Goal: Complete application form

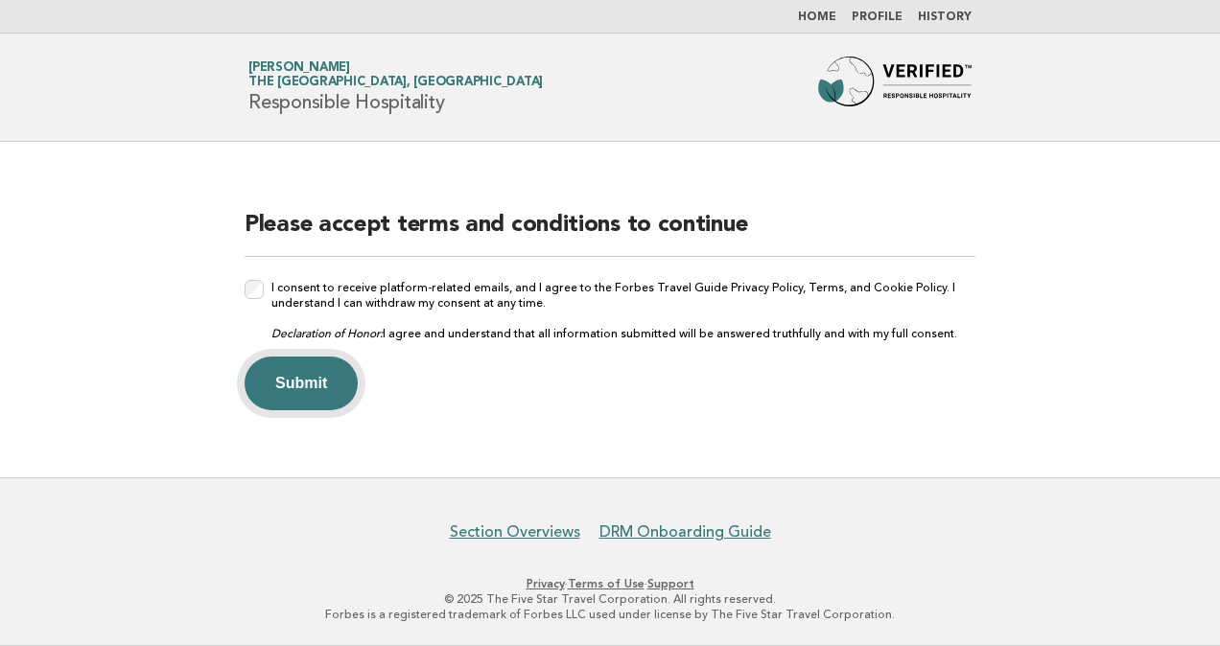
click at [276, 380] on button "Submit" at bounding box center [300, 384] width 113 height 54
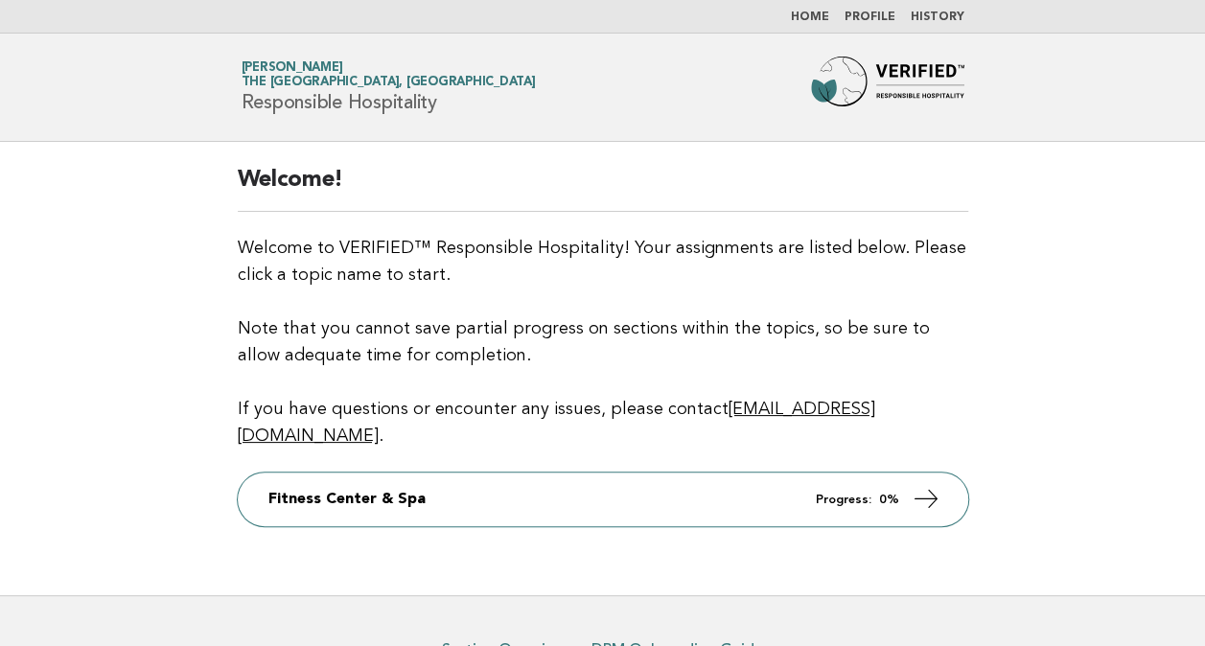
scroll to position [88, 0]
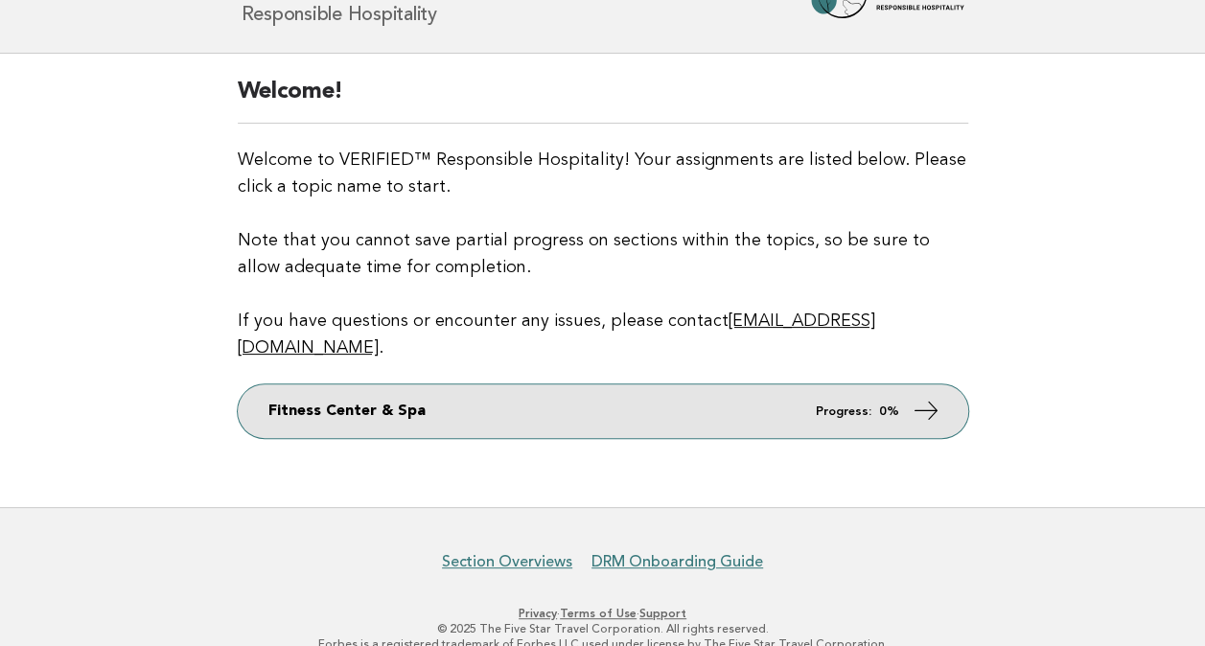
click at [914, 397] on icon at bounding box center [926, 411] width 28 height 28
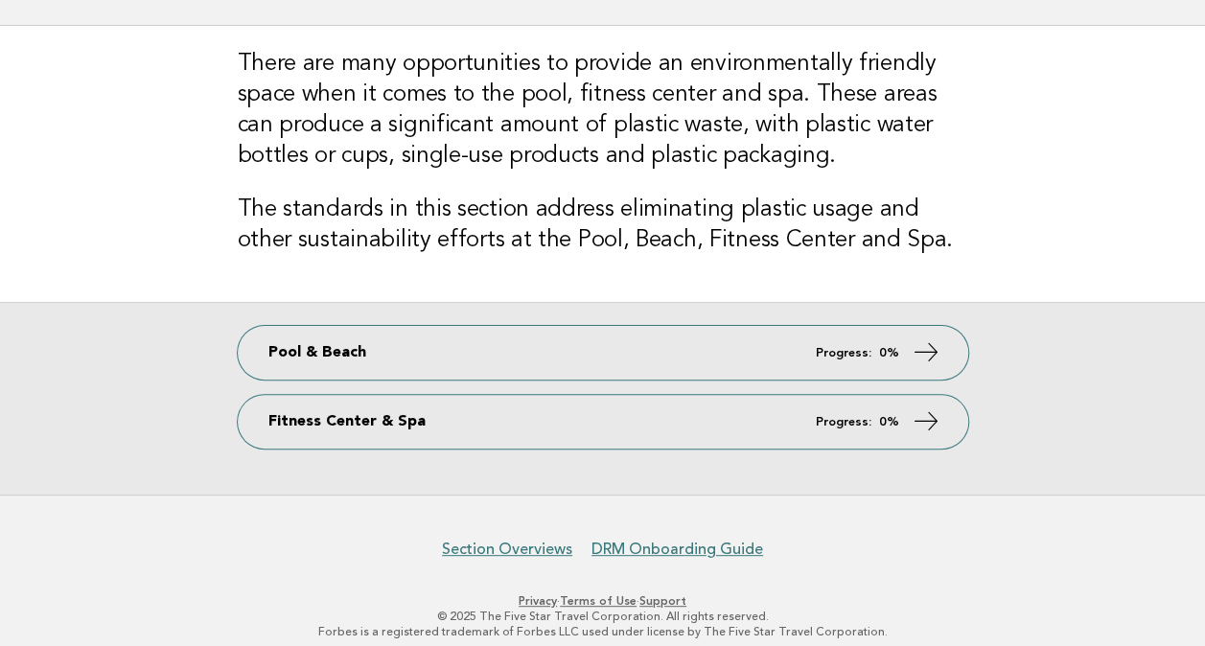
scroll to position [130, 0]
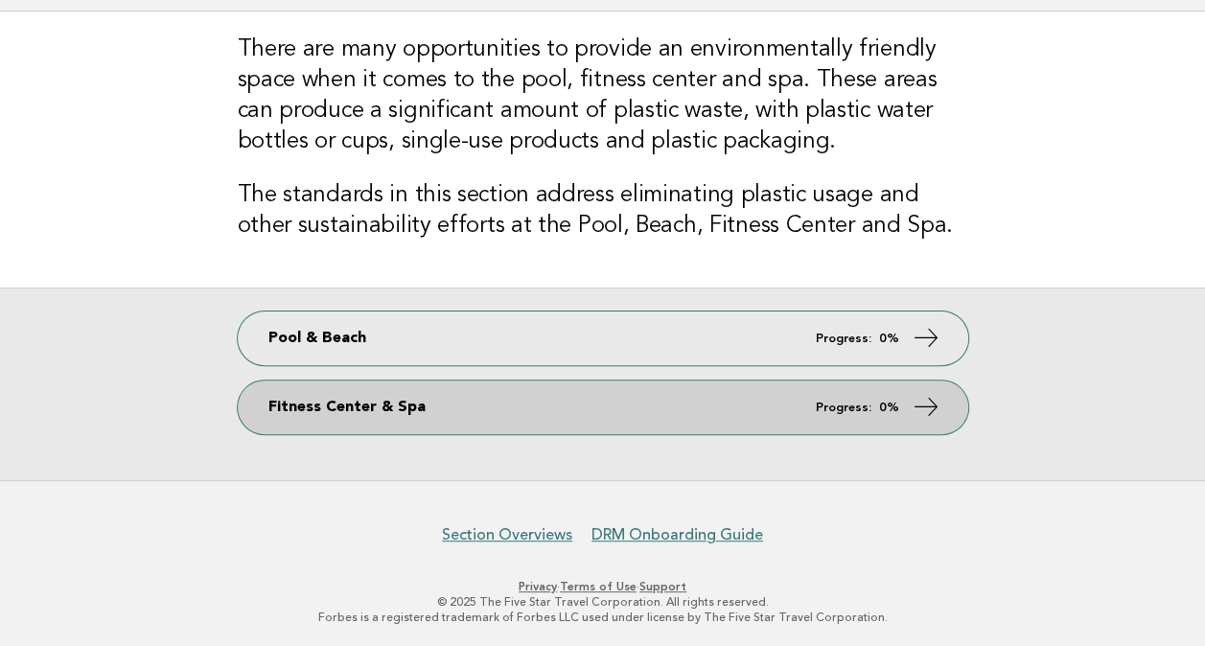
click at [909, 403] on link "Fitness Center & Spa Progress: 0%" at bounding box center [603, 408] width 731 height 54
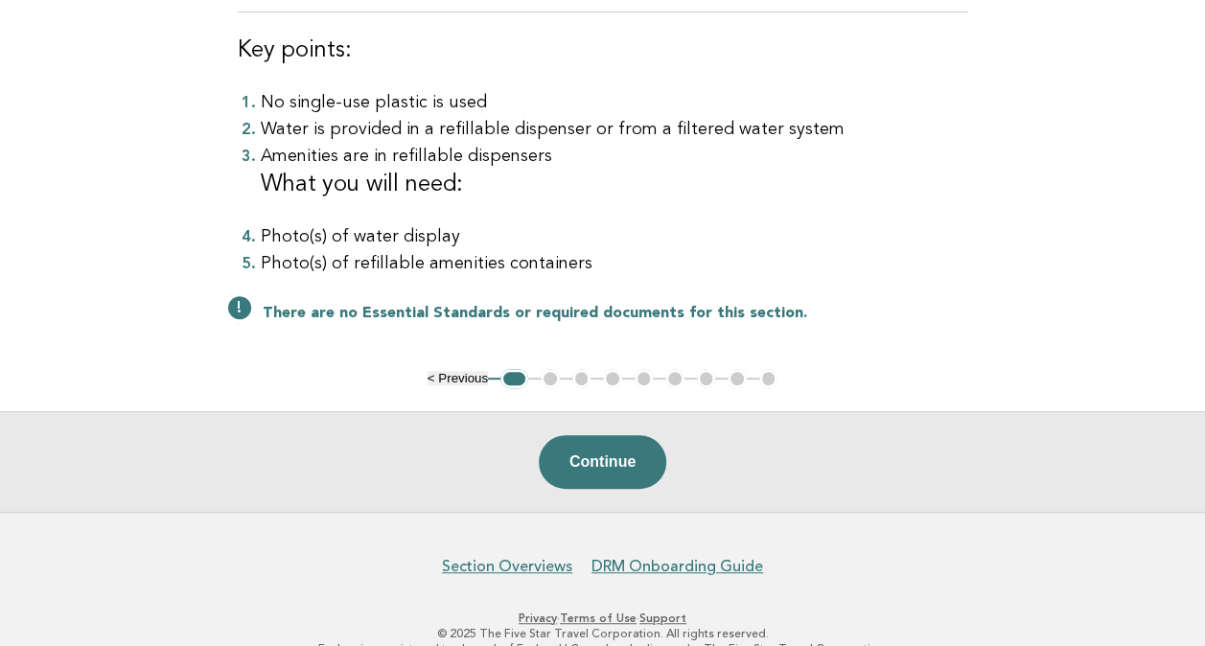
scroll to position [192, 0]
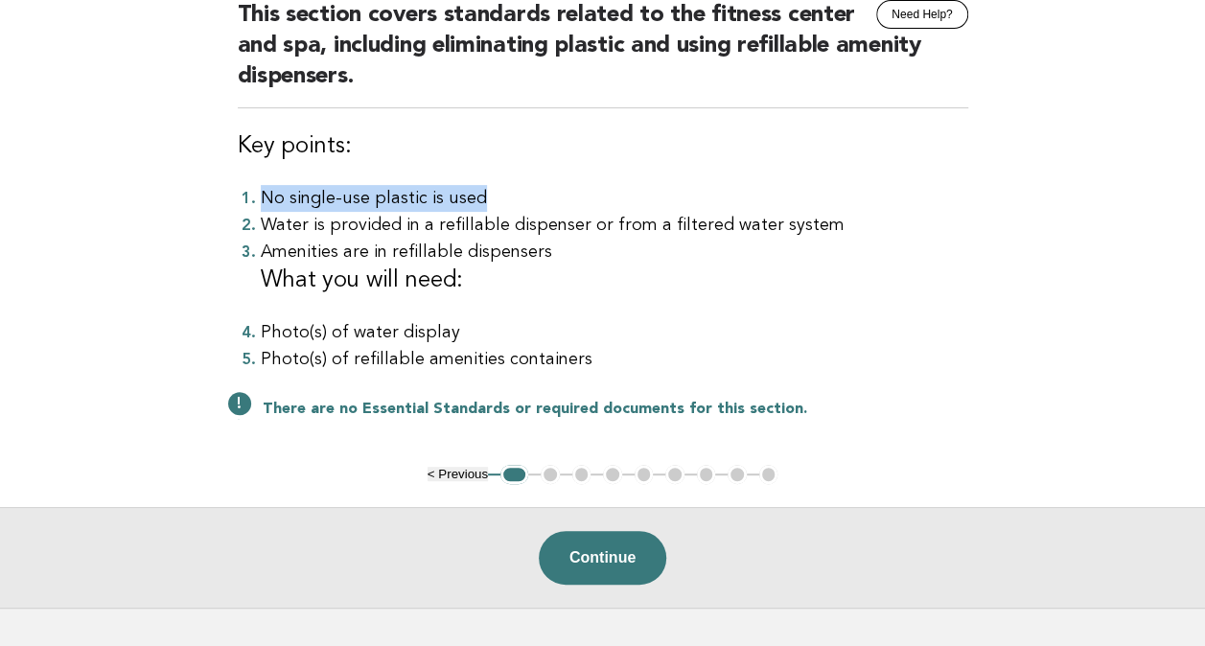
drag, startPoint x: 262, startPoint y: 194, endPoint x: 487, endPoint y: 198, distance: 225.4
click at [487, 198] on li "No single-use plastic is used" at bounding box center [615, 198] width 708 height 27
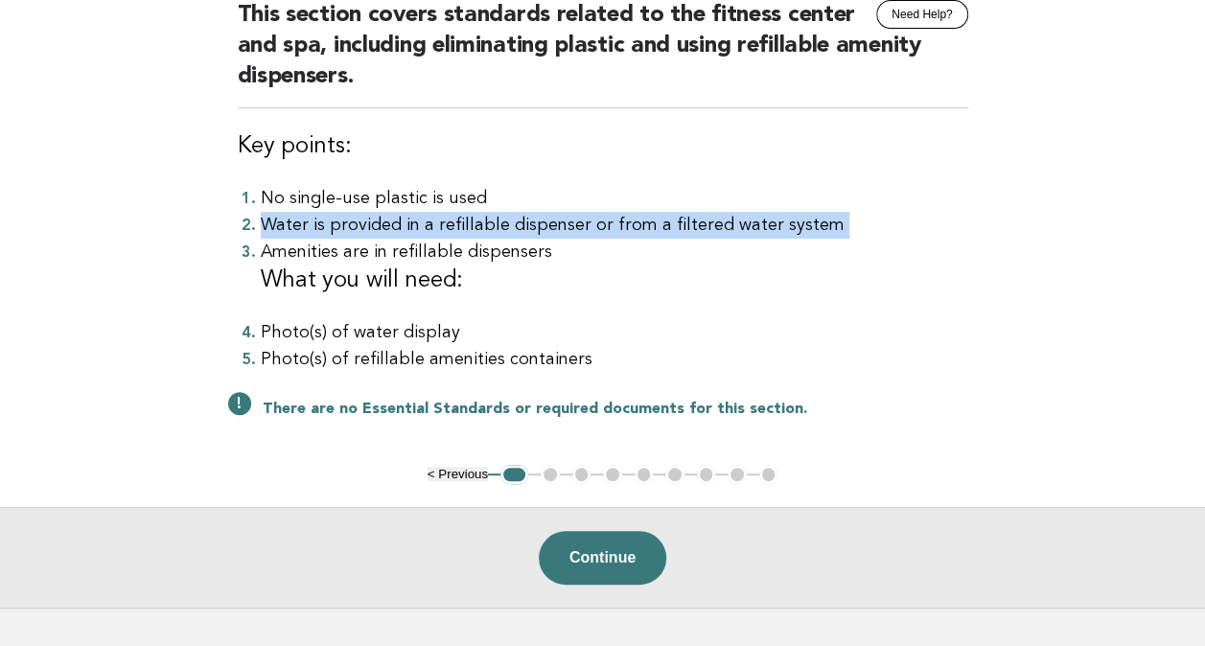
drag, startPoint x: 261, startPoint y: 226, endPoint x: 791, endPoint y: 242, distance: 530.5
click at [791, 242] on ol "No single-use plastic is used Water is provided in a refillable dispenser or fr…" at bounding box center [603, 279] width 731 height 188
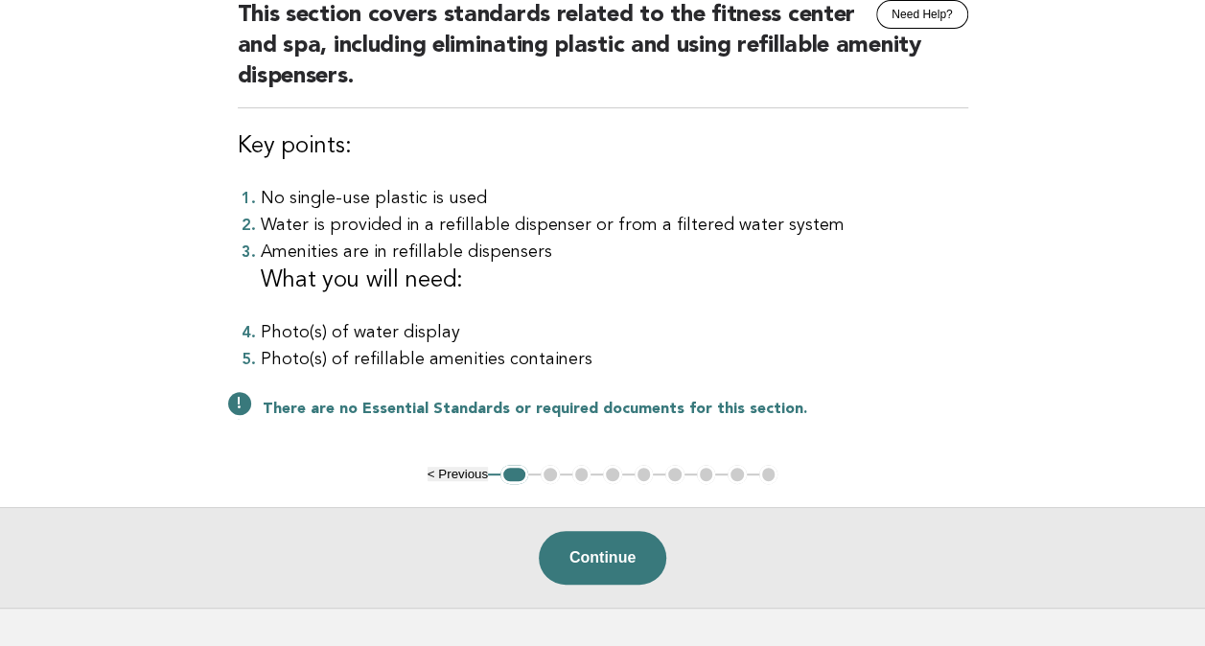
click at [393, 257] on li "Amenities are in refillable dispensers What you will need:" at bounding box center [615, 268] width 708 height 58
drag, startPoint x: 332, startPoint y: 330, endPoint x: 454, endPoint y: 328, distance: 122.7
click at [454, 328] on li "Photo(s) of water display" at bounding box center [615, 332] width 708 height 27
drag, startPoint x: 760, startPoint y: 224, endPoint x: 552, endPoint y: 222, distance: 208.1
click at [552, 222] on li "Water is provided in a refillable dispenser or from a filtered water system" at bounding box center [615, 225] width 708 height 27
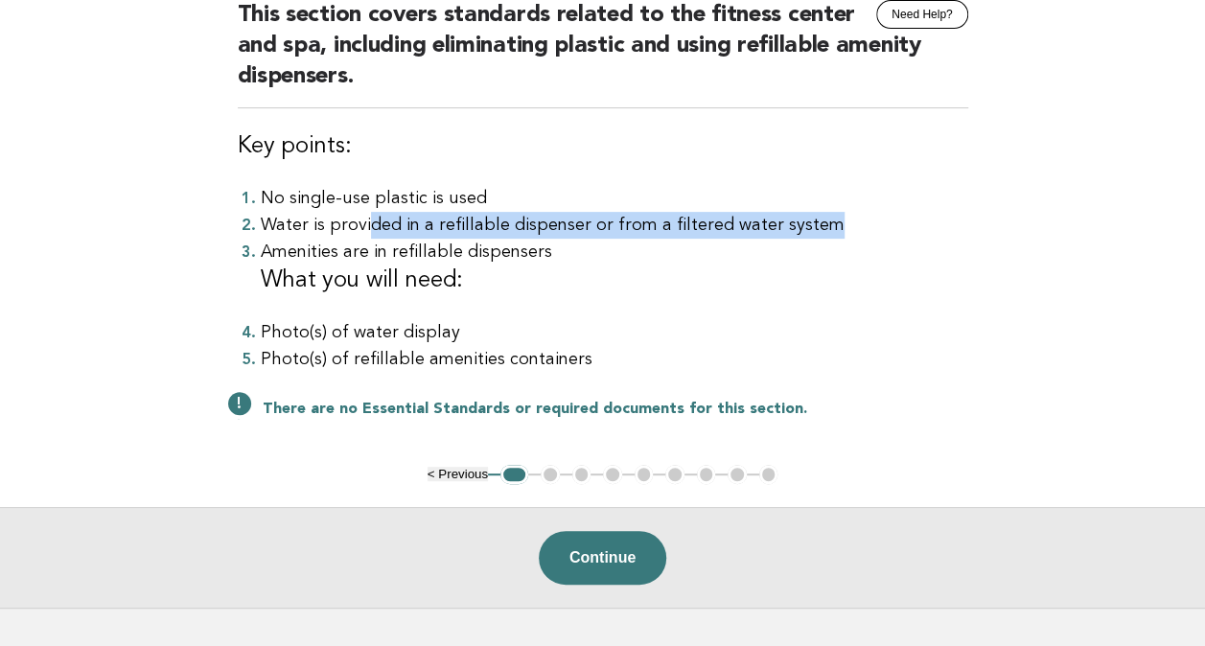
drag, startPoint x: 827, startPoint y: 222, endPoint x: 367, endPoint y: 224, distance: 459.3
click at [367, 224] on li "Water is provided in a refillable dispenser or from a filtered water system" at bounding box center [615, 225] width 708 height 27
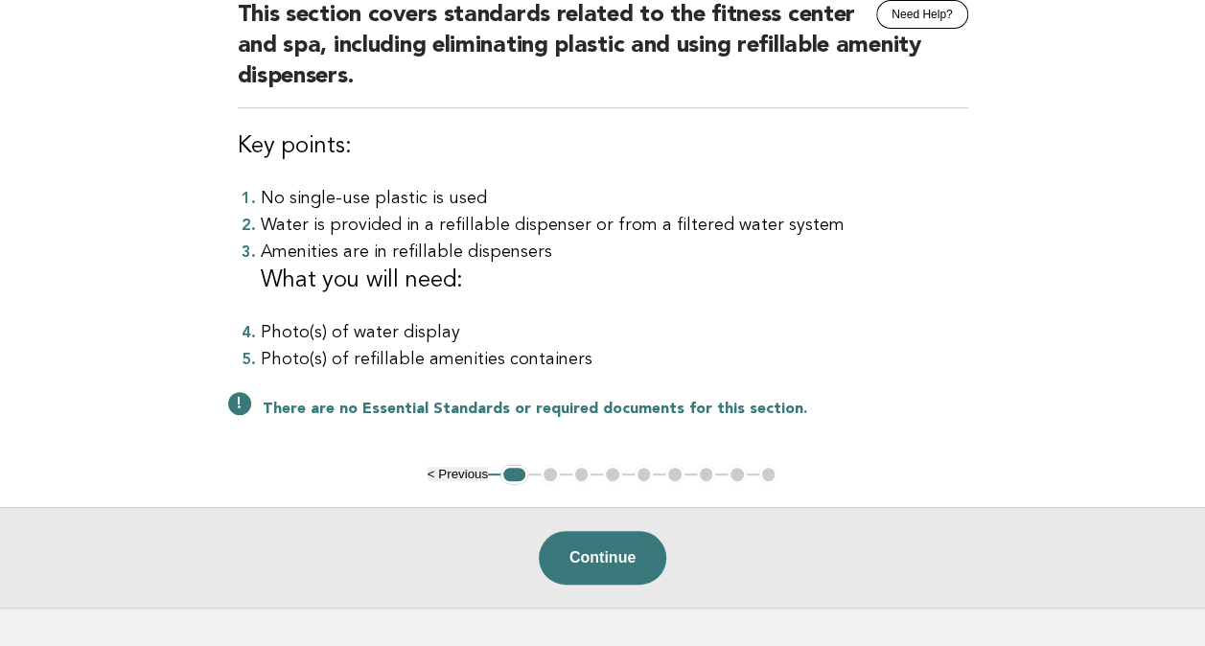
click at [934, 291] on h3 "What you will need:" at bounding box center [615, 281] width 708 height 31
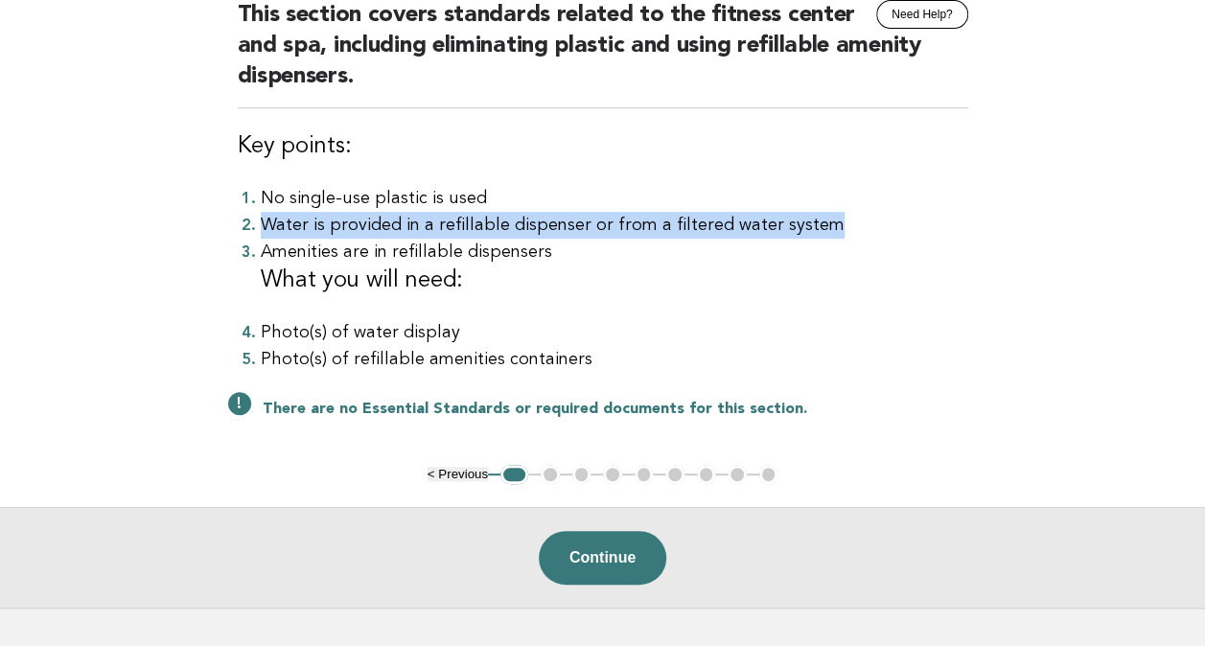
drag, startPoint x: 265, startPoint y: 227, endPoint x: 816, endPoint y: 224, distance: 551.3
click at [816, 224] on li "Water is provided in a refillable dispenser or from a filtered water system" at bounding box center [615, 225] width 708 height 27
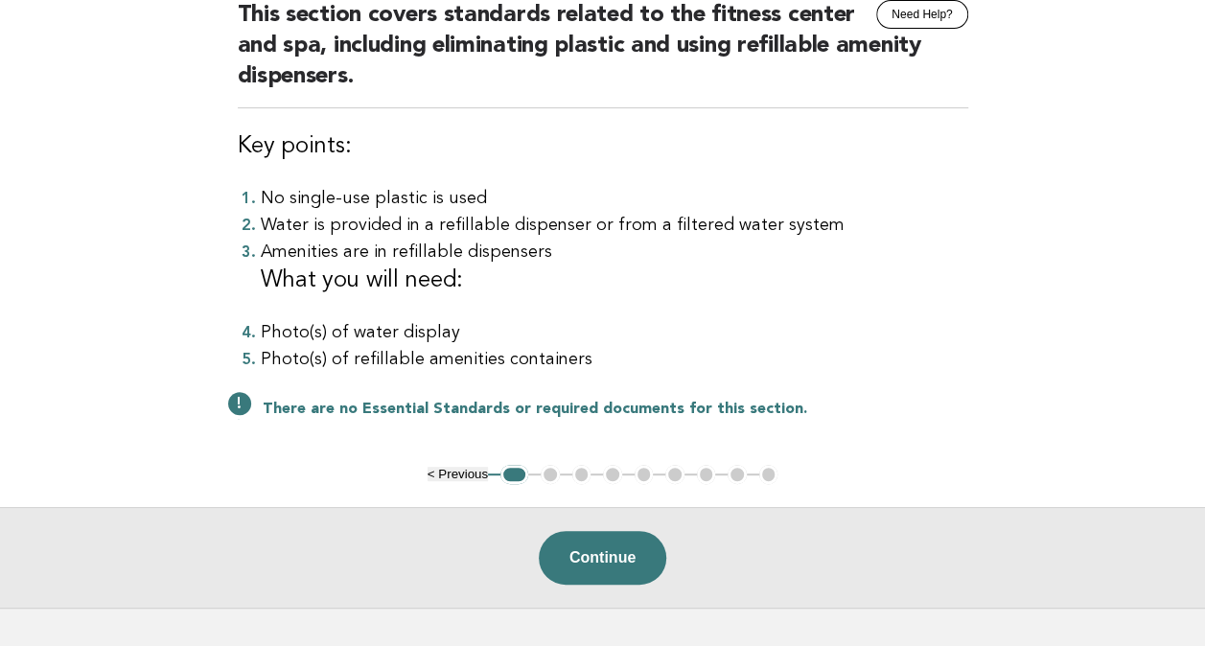
click at [974, 359] on div "Fitness Center & Spa Need Help? This section covers standards related to the fi…" at bounding box center [603, 207] width 777 height 515
click at [583, 565] on button "Continue" at bounding box center [603, 558] width 128 height 54
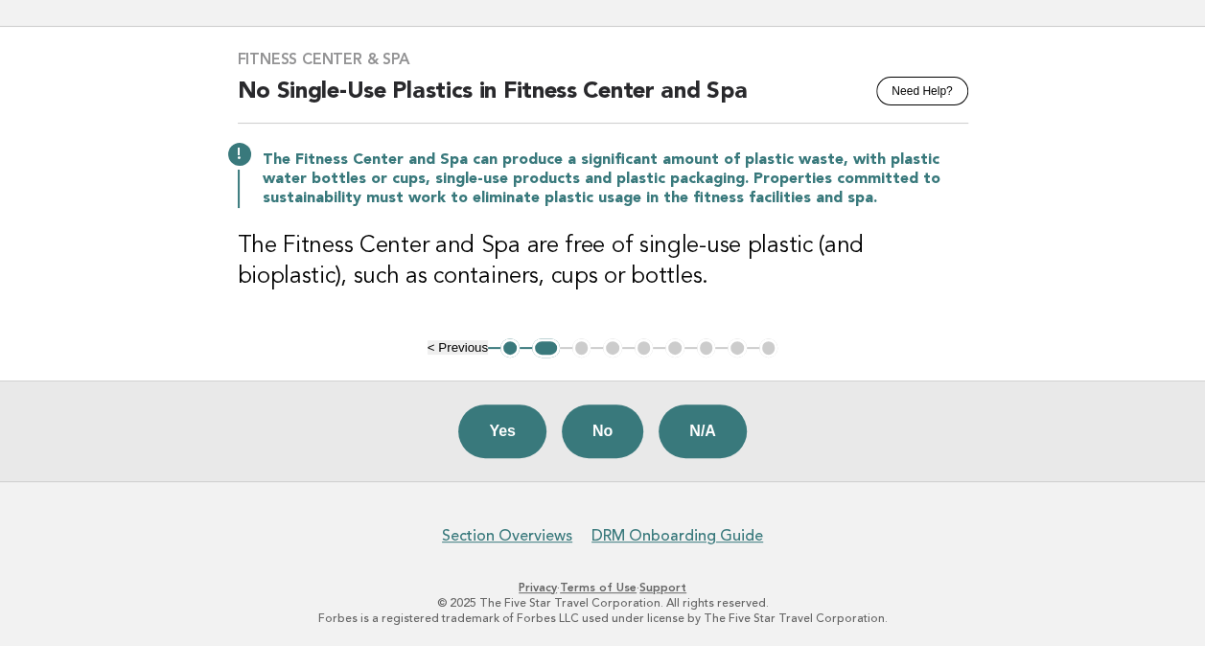
scroll to position [0, 0]
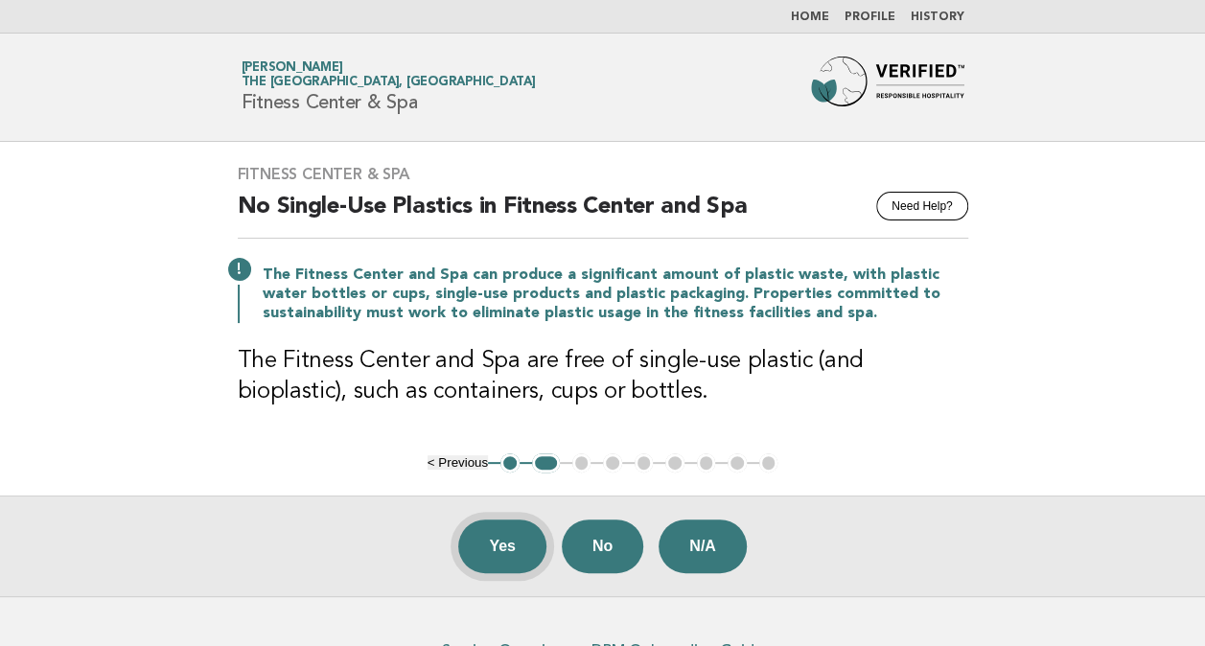
click at [512, 554] on button "Yes" at bounding box center [502, 547] width 88 height 54
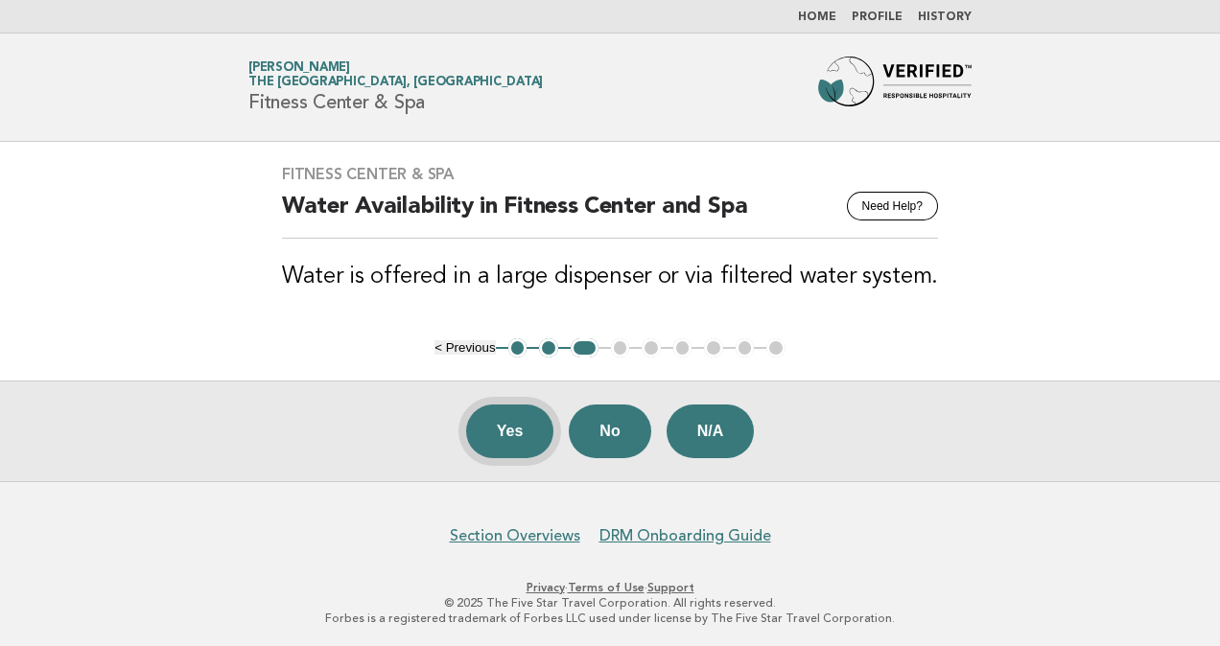
click at [479, 432] on button "Yes" at bounding box center [510, 432] width 88 height 54
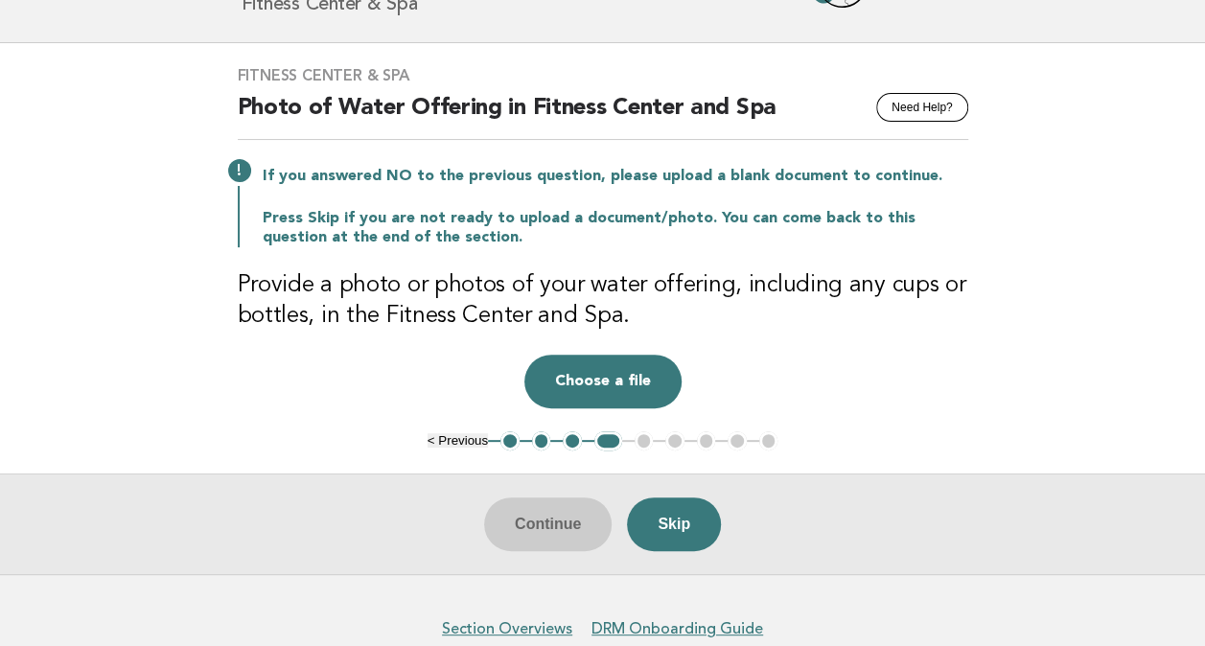
scroll to position [102, 0]
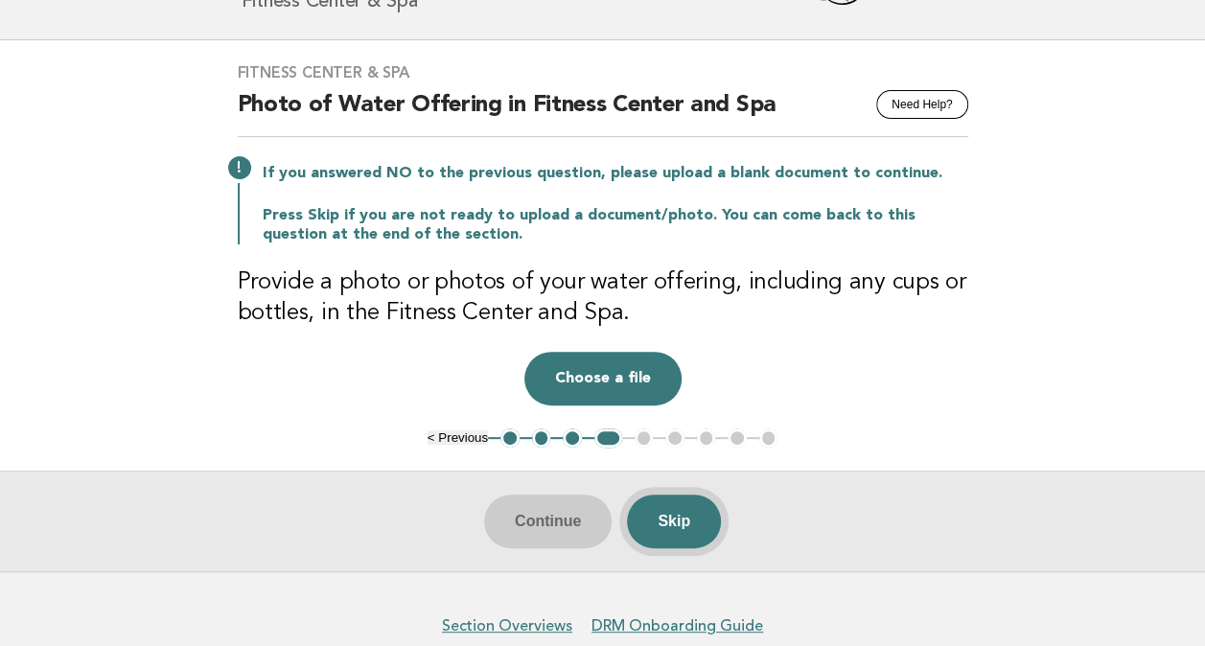
click at [683, 529] on button "Skip" at bounding box center [674, 522] width 94 height 54
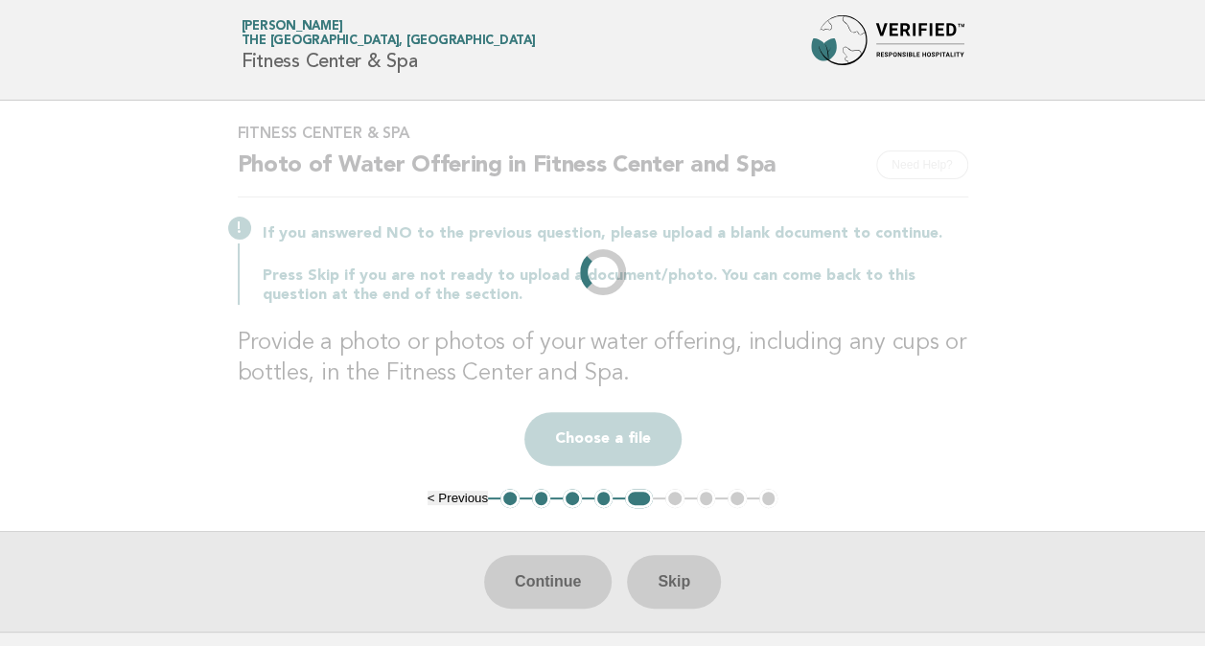
scroll to position [0, 0]
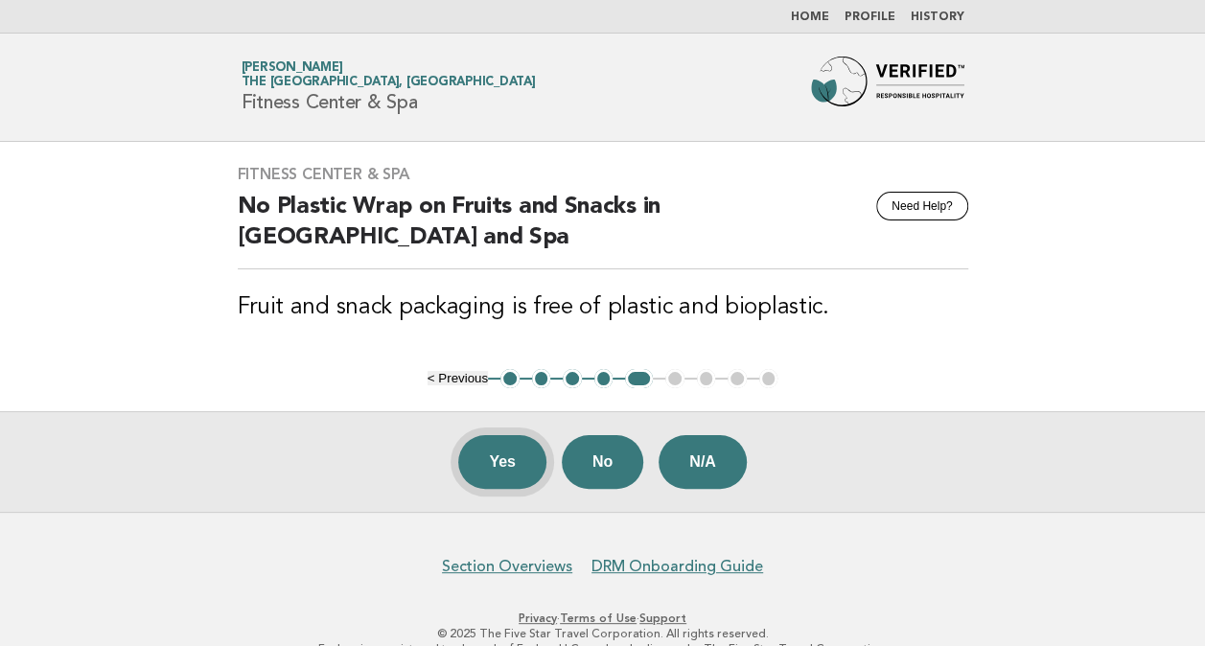
click at [515, 449] on button "Yes" at bounding box center [502, 462] width 88 height 54
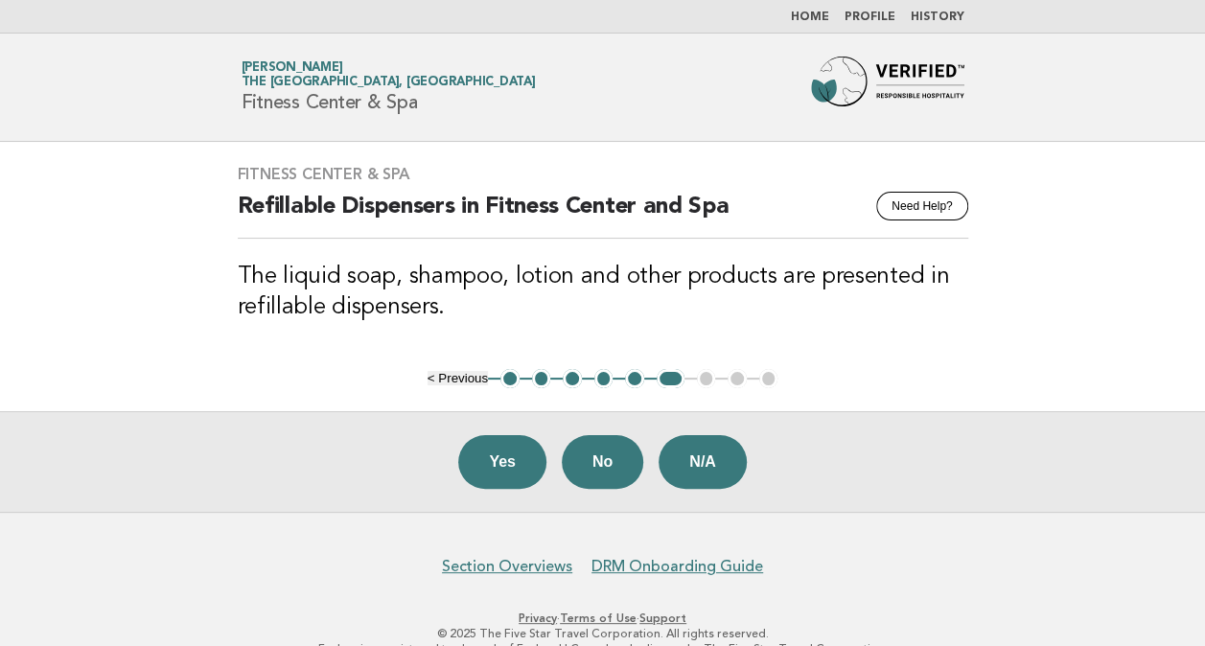
click at [515, 449] on button "Yes" at bounding box center [502, 462] width 88 height 54
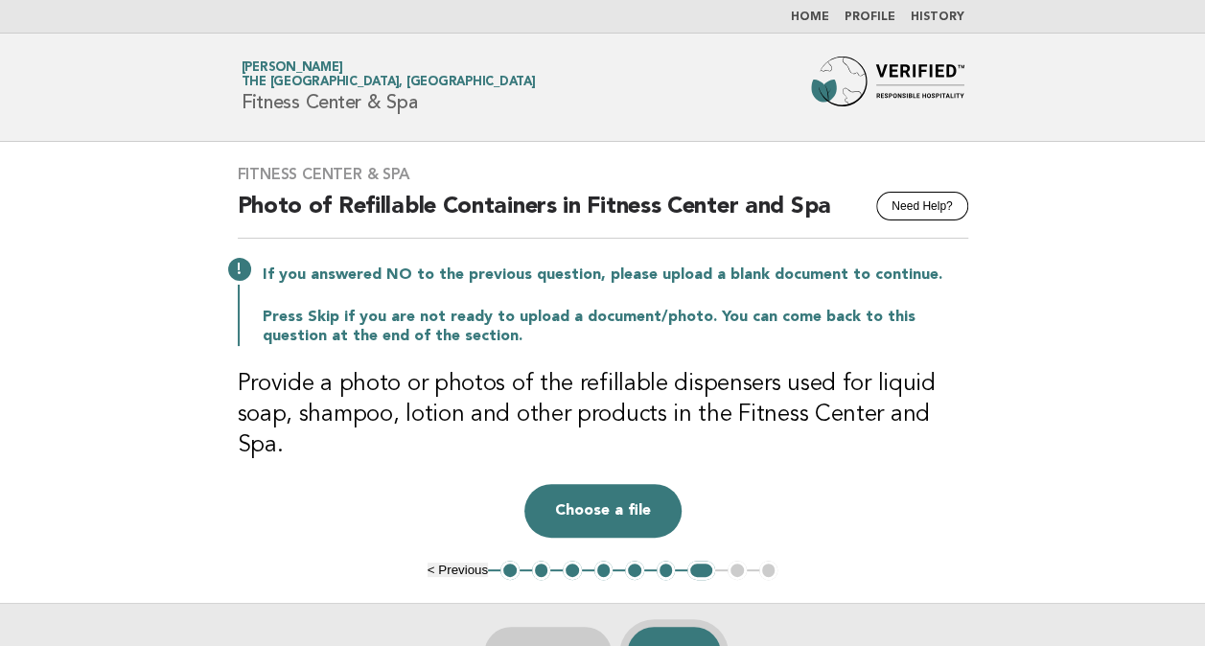
click at [673, 629] on button "Skip" at bounding box center [674, 654] width 94 height 54
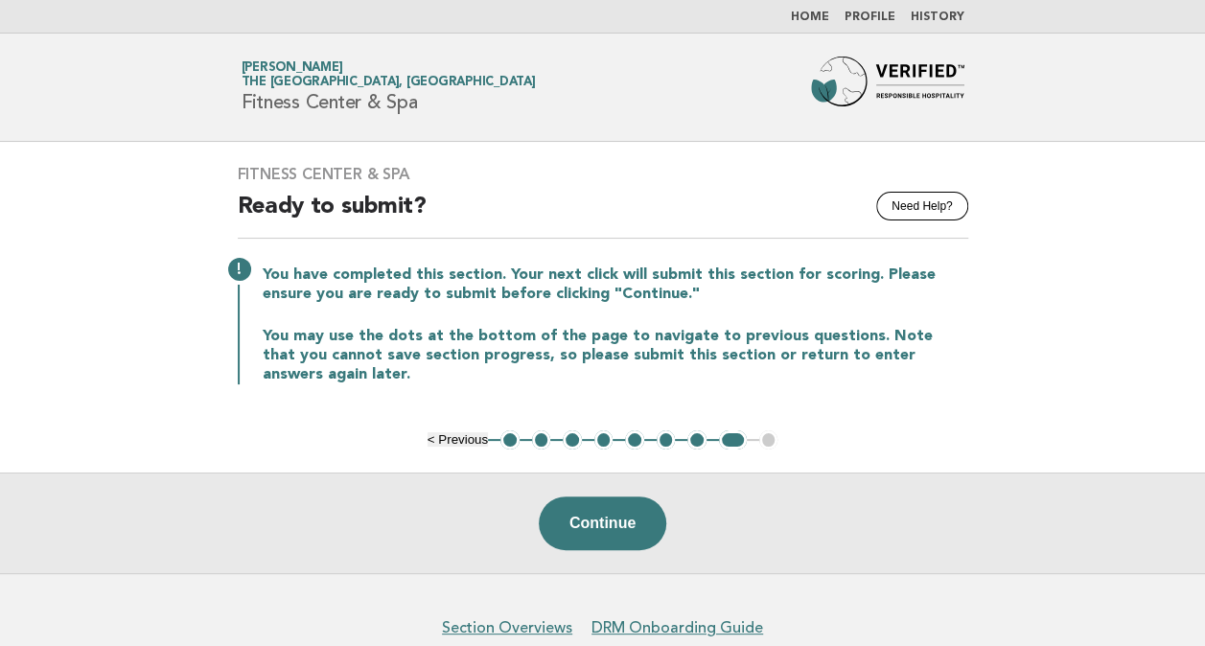
click at [466, 439] on button "< Previous" at bounding box center [458, 439] width 60 height 14
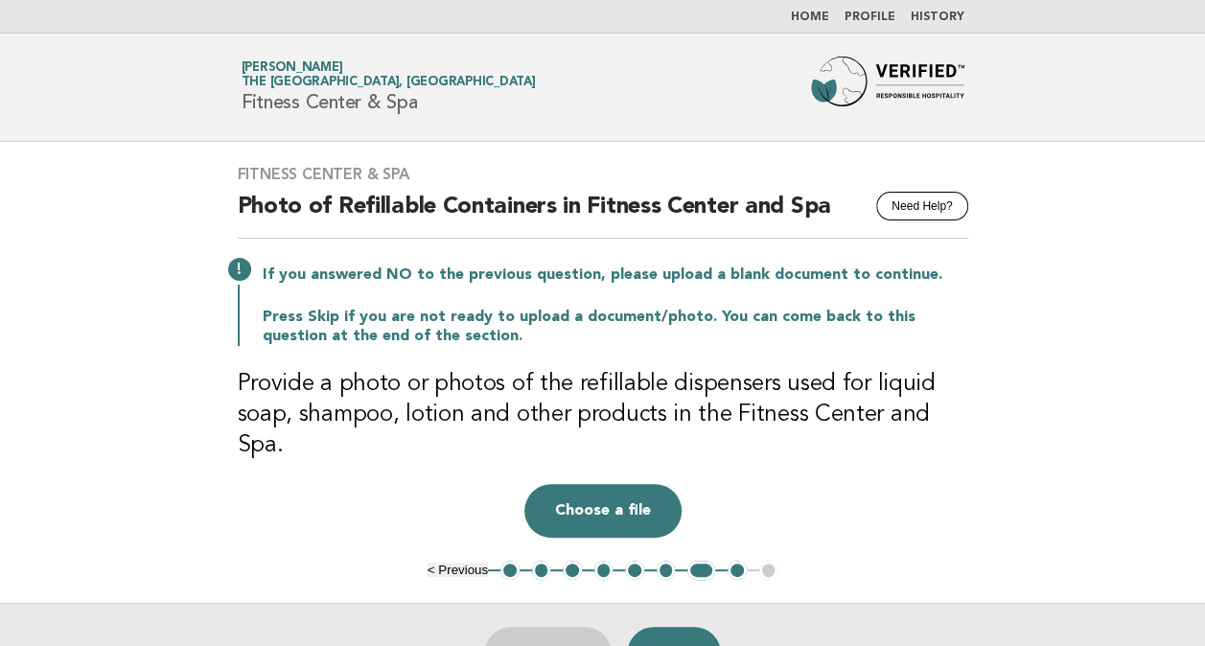
click at [816, 19] on link "Home" at bounding box center [810, 18] width 38 height 12
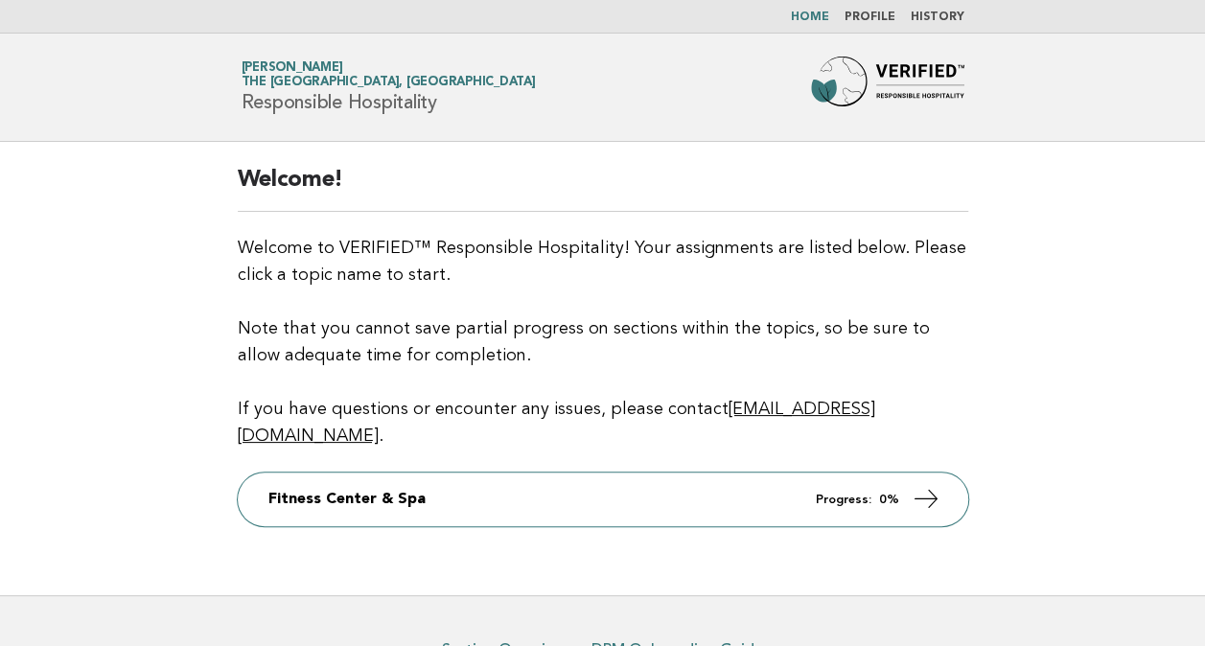
scroll to position [88, 0]
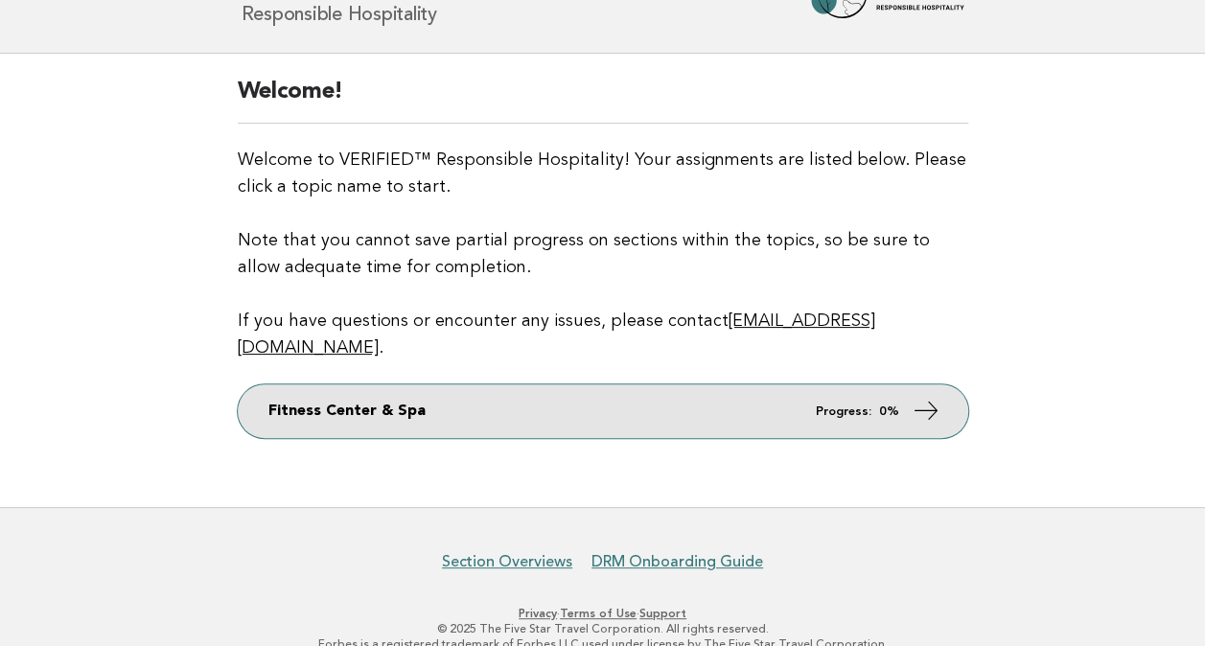
click at [890, 406] on strong "0%" at bounding box center [889, 412] width 20 height 12
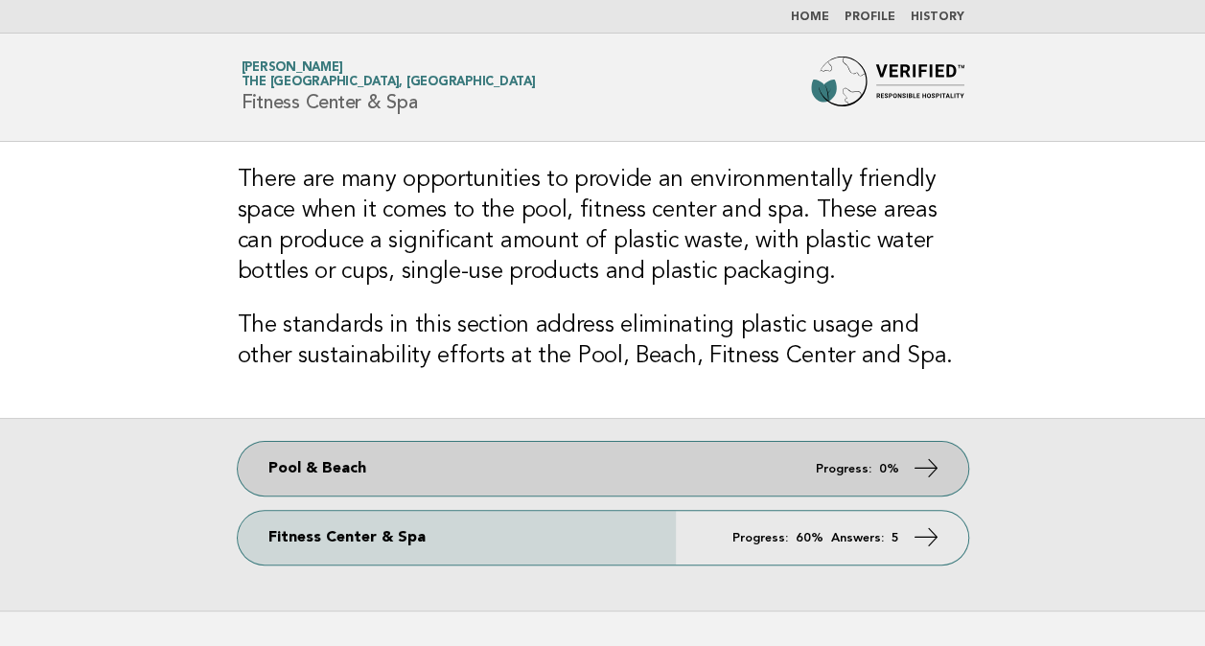
click at [855, 464] on em "Progress:" at bounding box center [844, 469] width 56 height 12
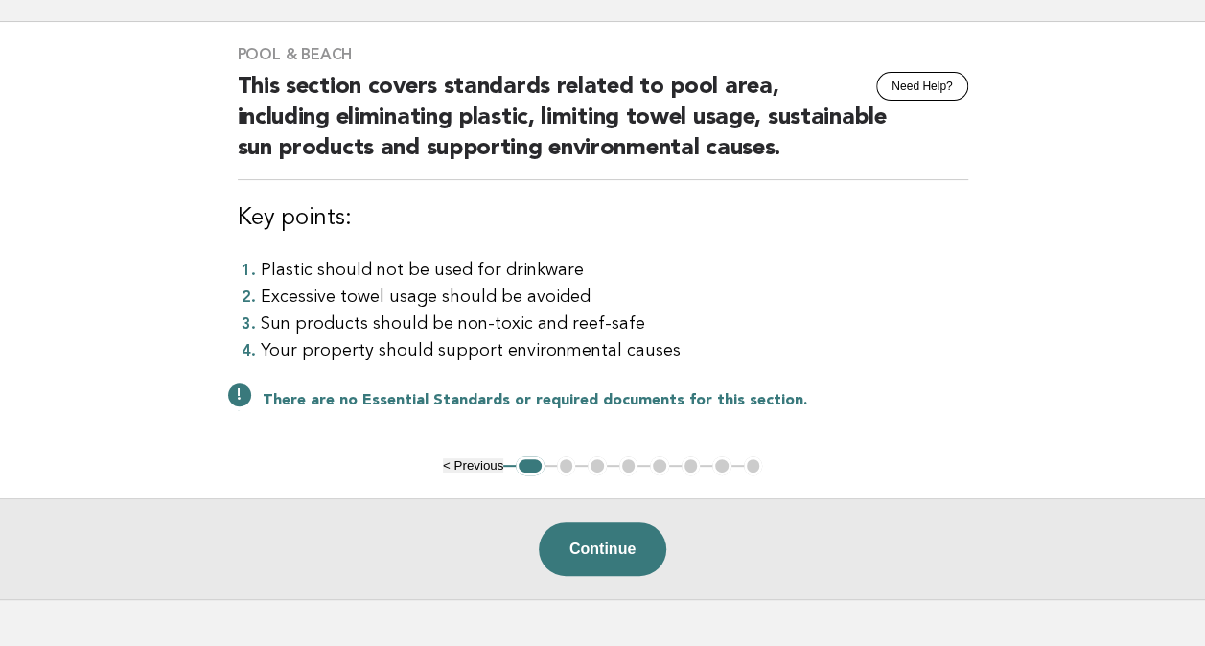
scroll to position [124, 0]
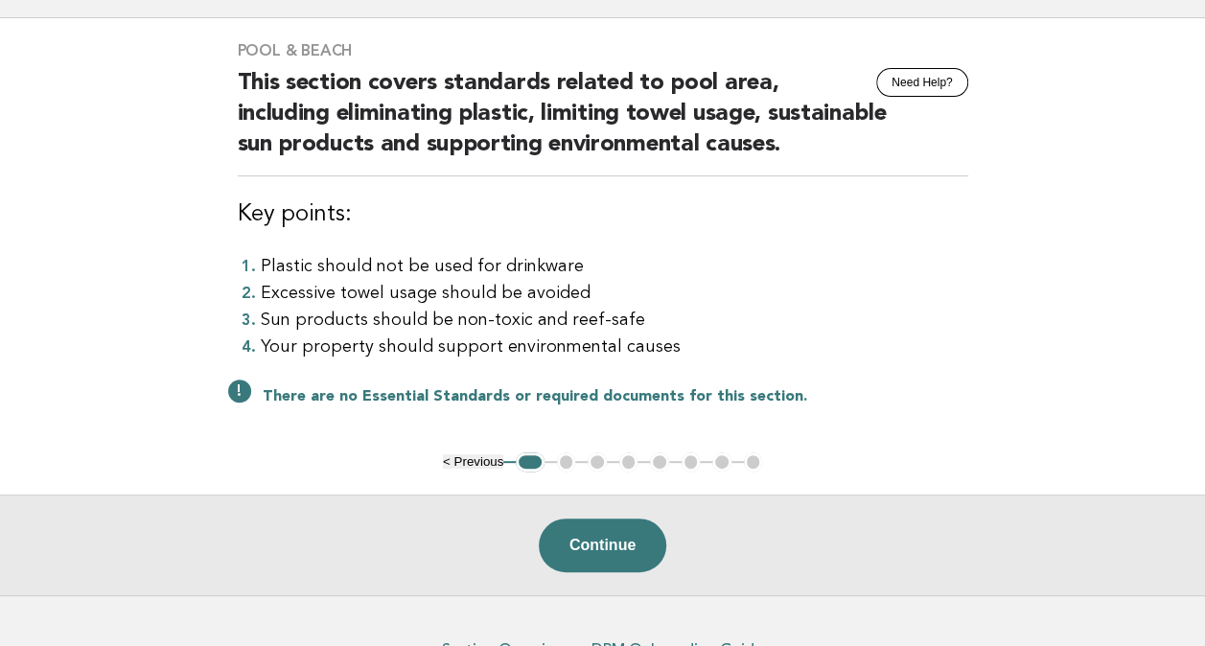
click at [631, 576] on div "Continue" at bounding box center [602, 545] width 1205 height 101
click at [623, 552] on button "Continue" at bounding box center [603, 546] width 128 height 54
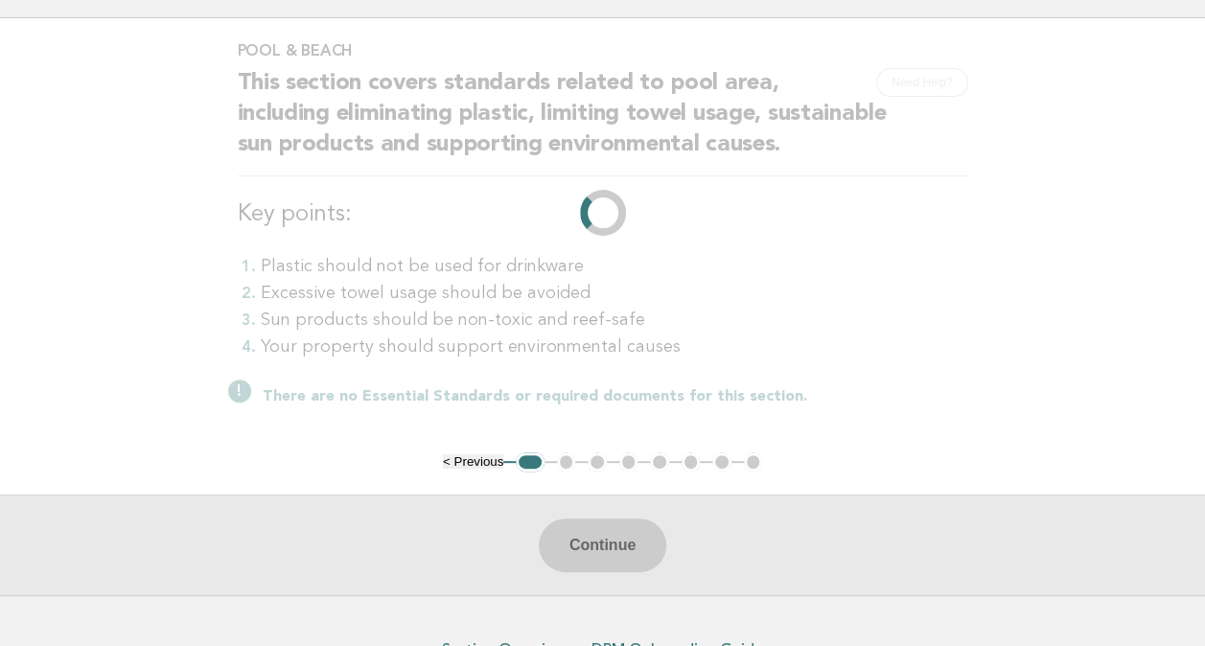
scroll to position [0, 0]
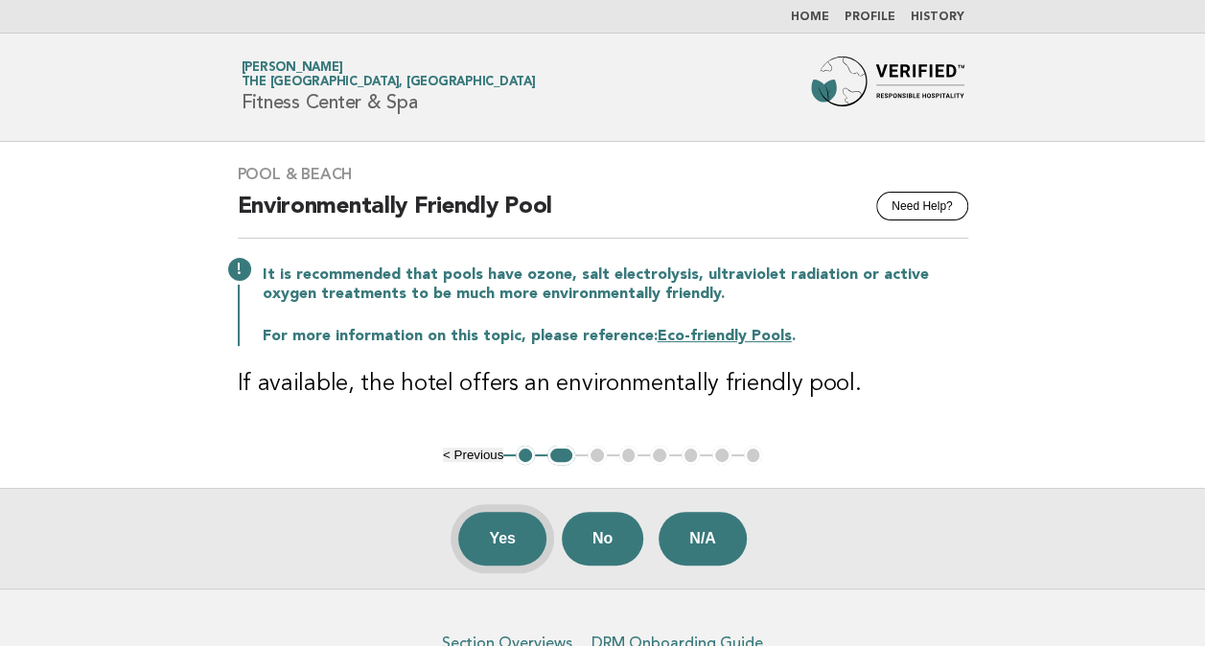
click at [501, 533] on button "Yes" at bounding box center [502, 539] width 88 height 54
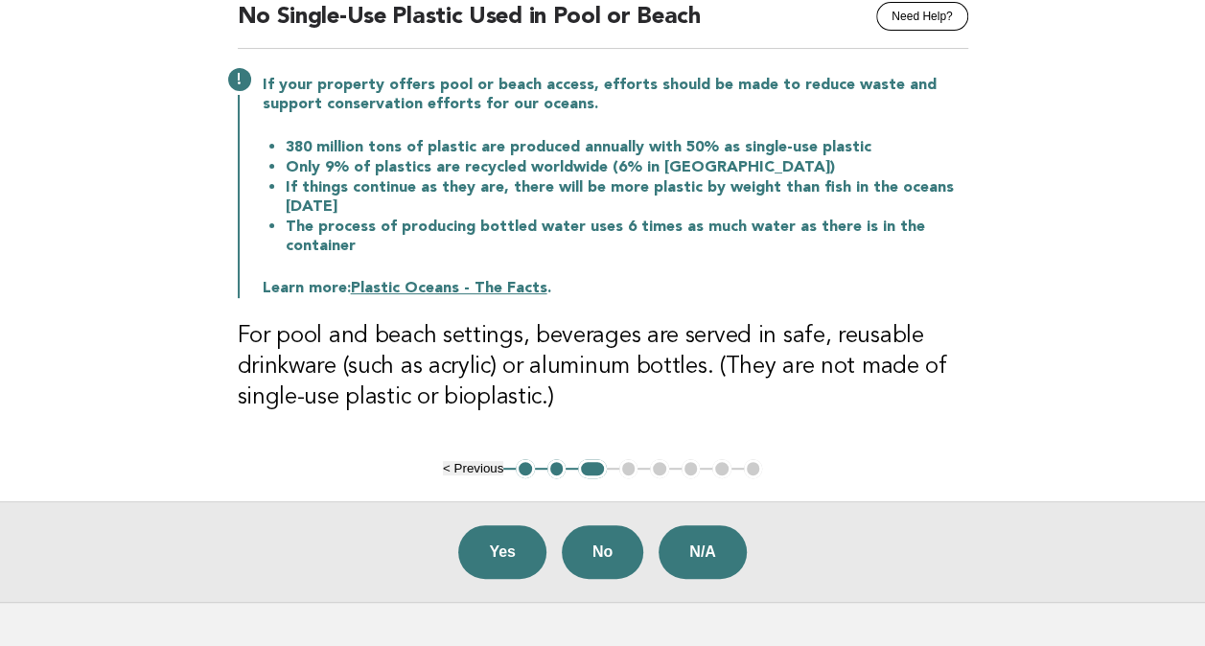
scroll to position [190, 0]
click at [497, 554] on button "Yes" at bounding box center [502, 552] width 88 height 54
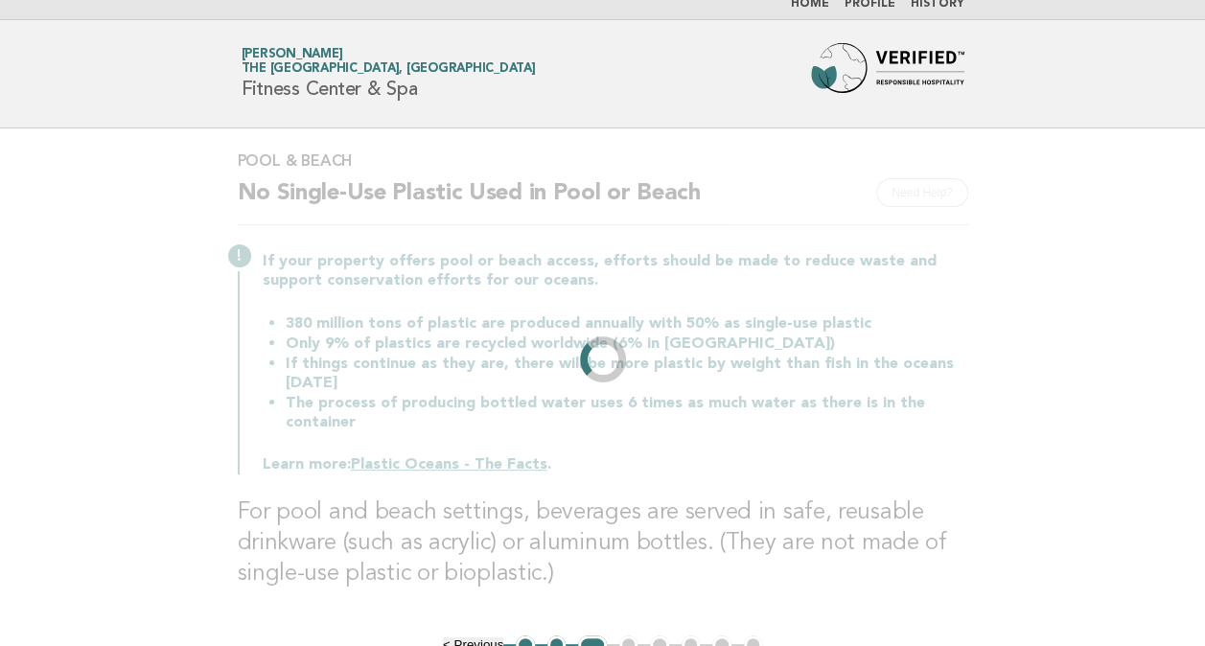
scroll to position [0, 0]
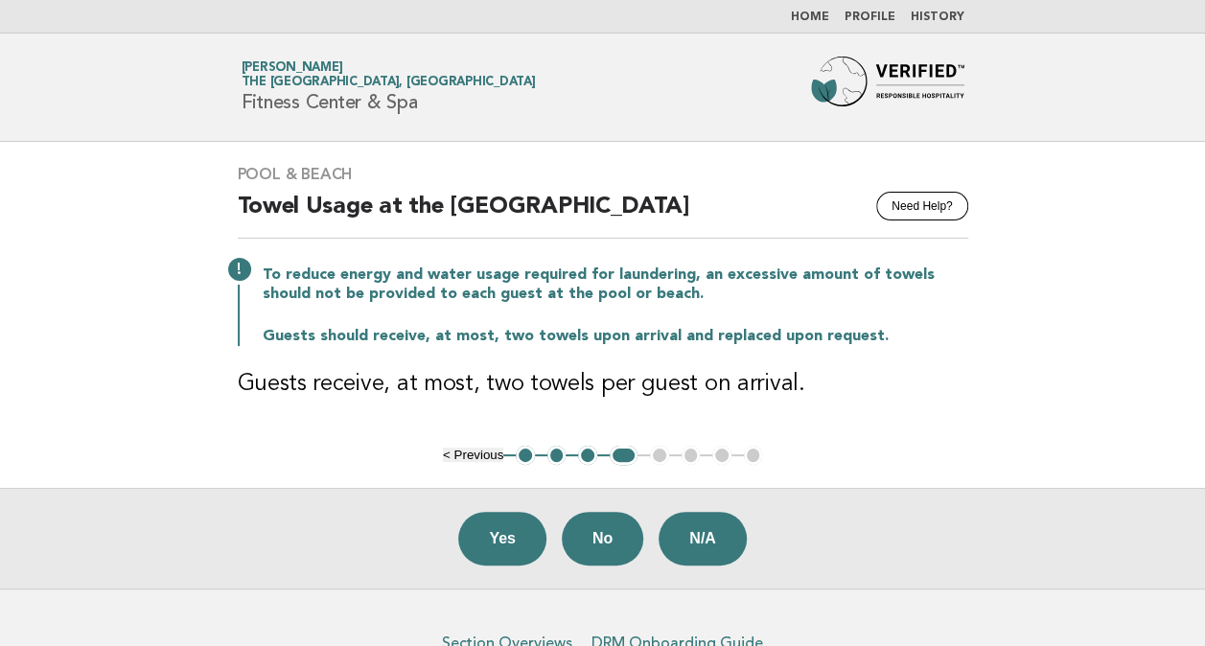
click at [497, 554] on button "Yes" at bounding box center [502, 539] width 88 height 54
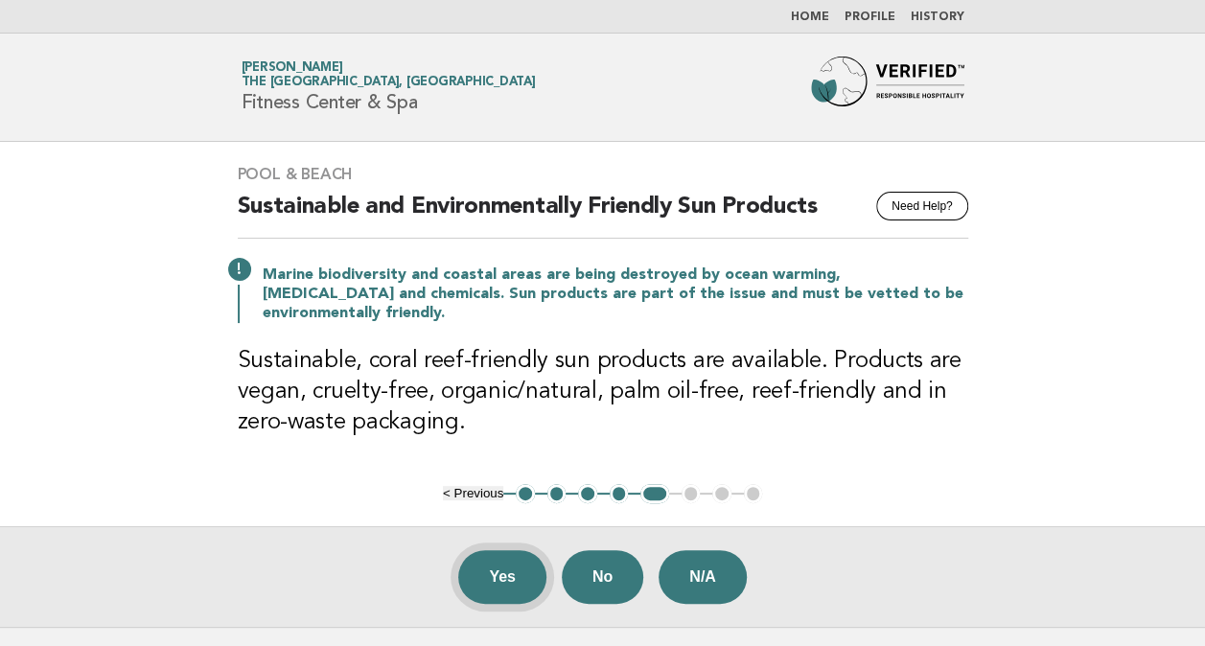
click at [508, 577] on button "Yes" at bounding box center [502, 577] width 88 height 54
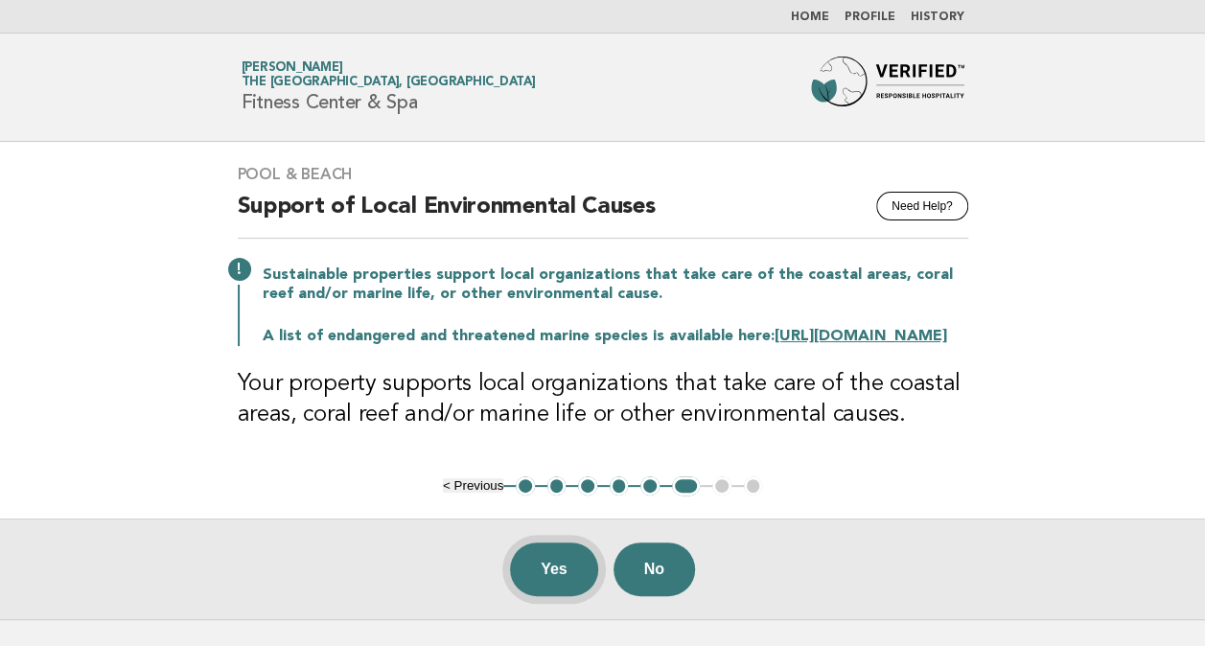
click at [548, 587] on button "Yes" at bounding box center [554, 570] width 88 height 54
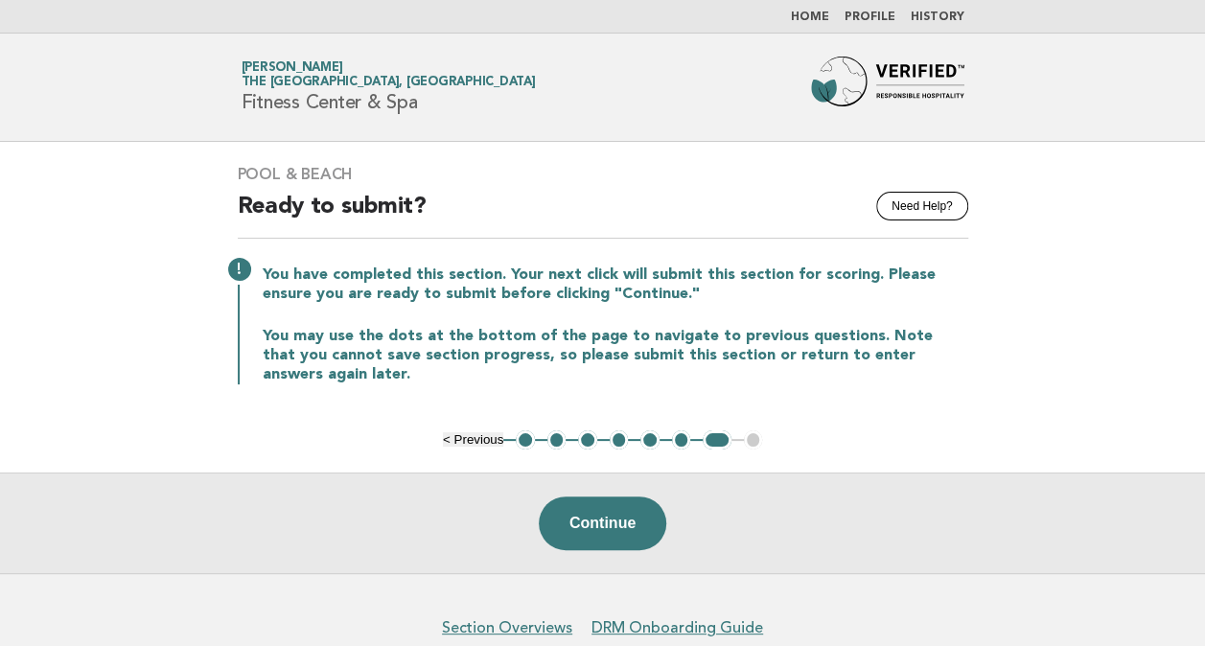
click at [465, 434] on button "< Previous" at bounding box center [473, 439] width 60 height 14
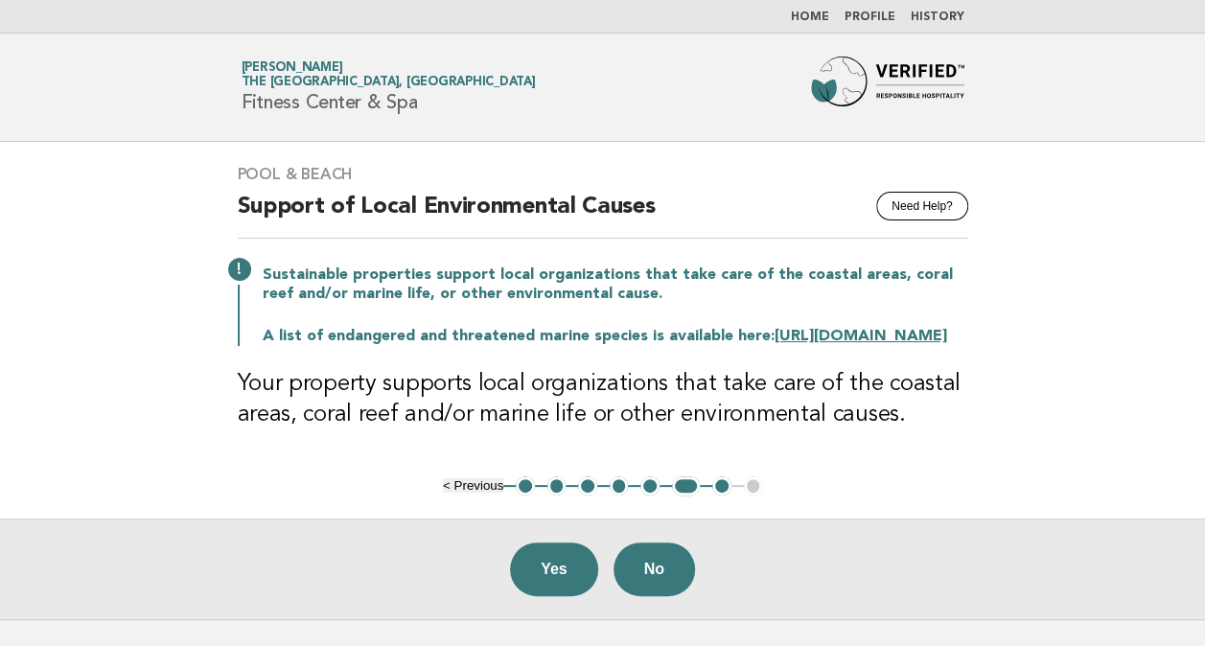
click at [815, 19] on link "Home" at bounding box center [810, 18] width 38 height 12
